Goal: Information Seeking & Learning: Learn about a topic

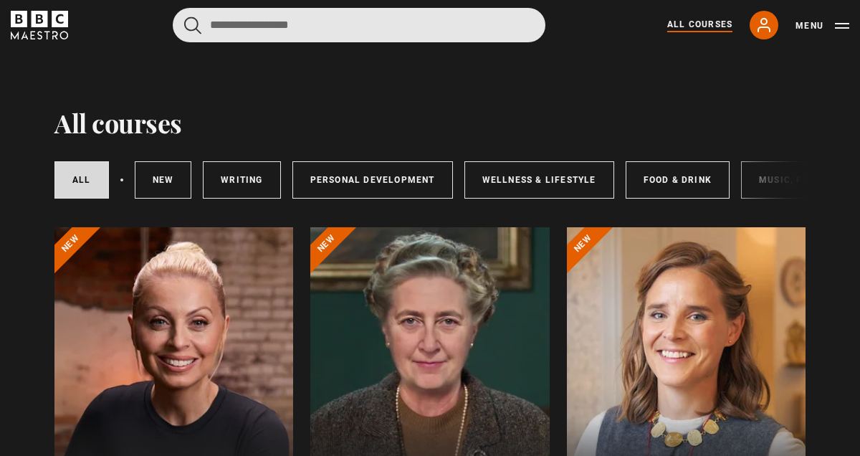
click at [274, 29] on input "Search" at bounding box center [359, 25] width 373 height 34
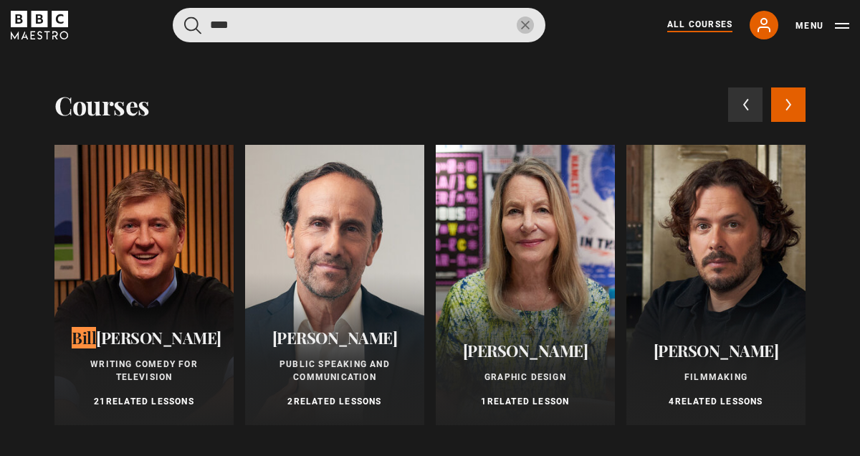
type input "****"
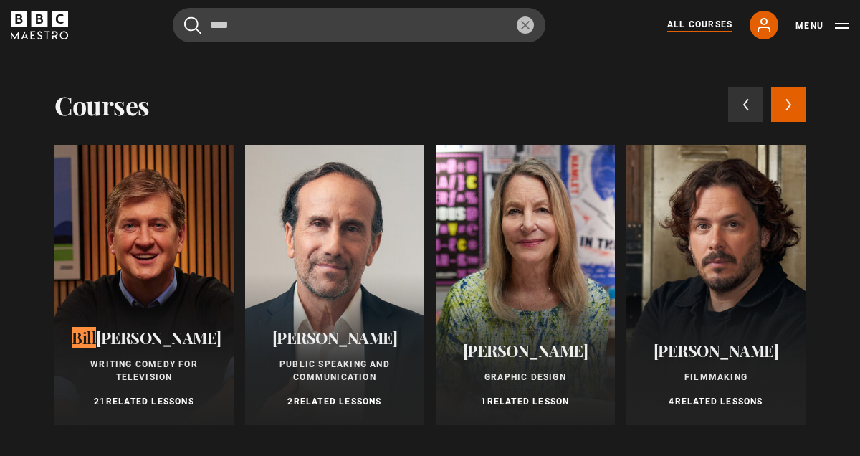
click at [164, 171] on div at bounding box center [143, 285] width 179 height 280
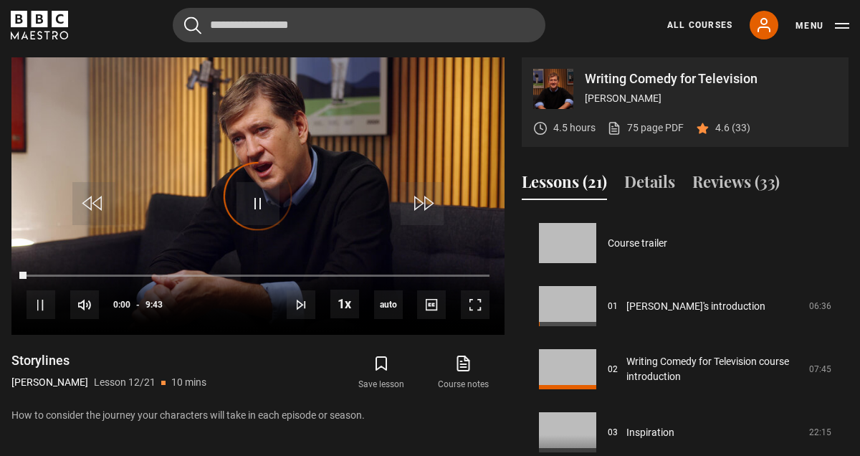
scroll to position [694, 0]
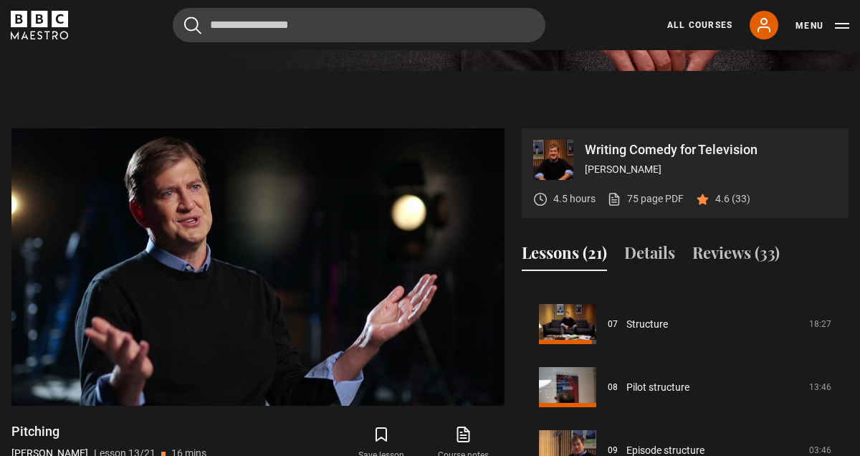
scroll to position [503, 0]
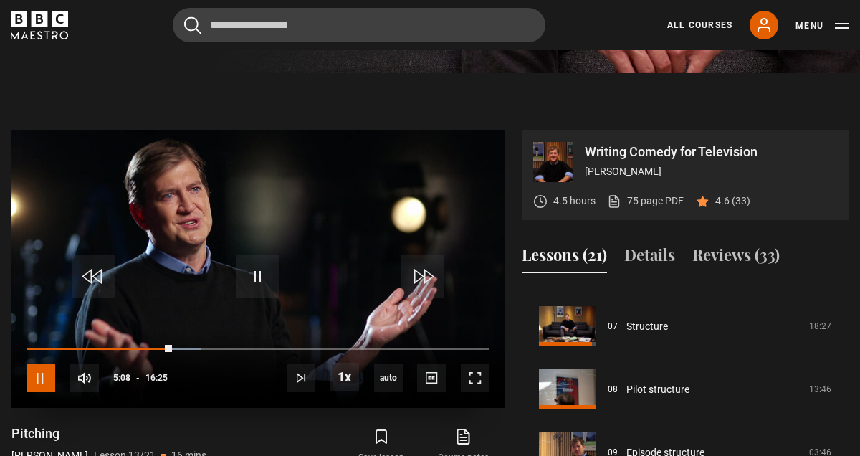
click at [36, 376] on span "Video Player" at bounding box center [41, 377] width 29 height 29
